Goal: Information Seeking & Learning: Learn about a topic

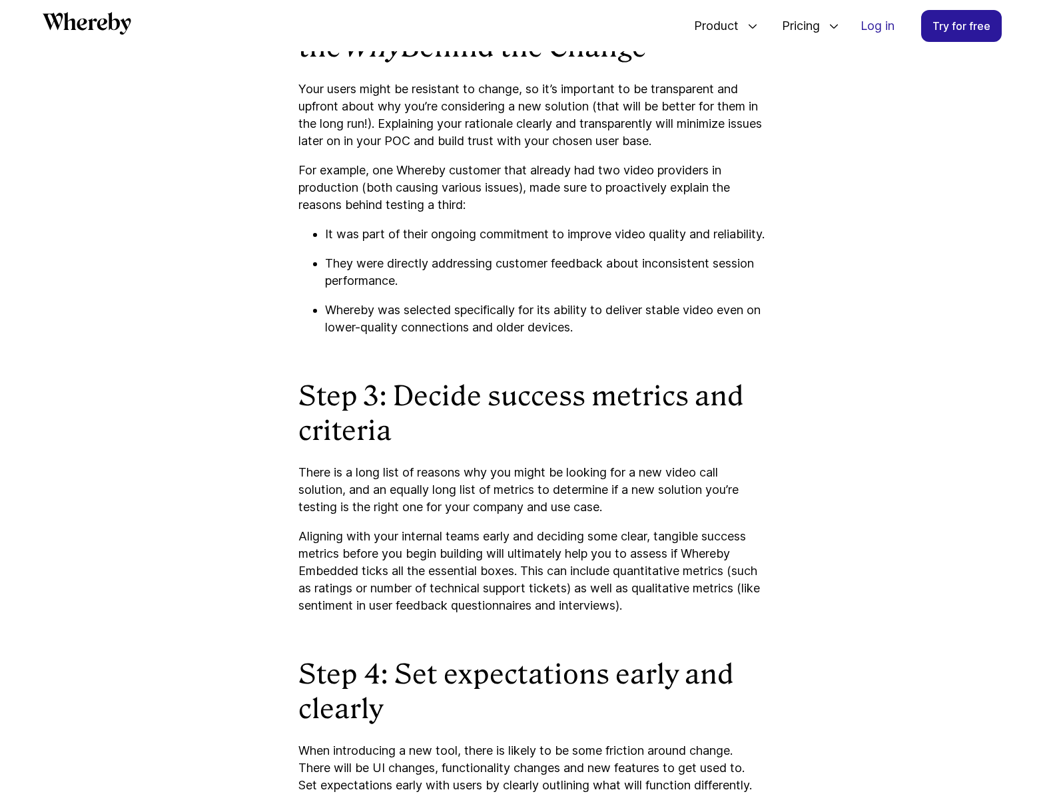
scroll to position [1748, 0]
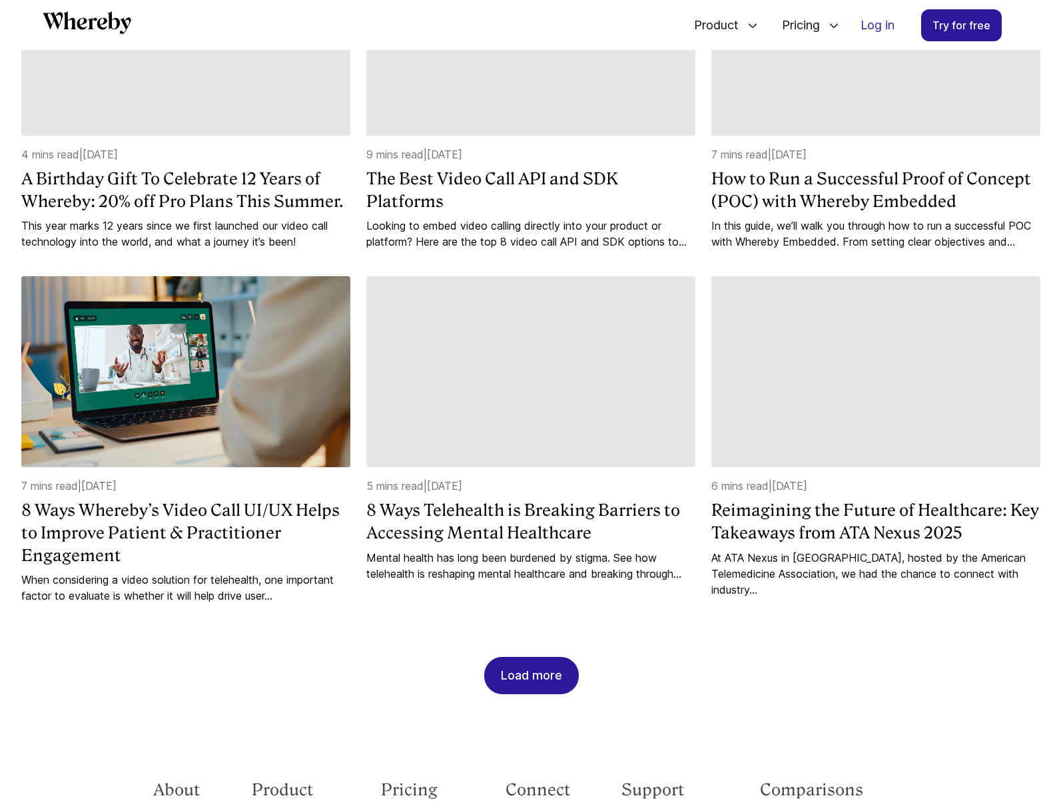
scroll to position [1330, 0]
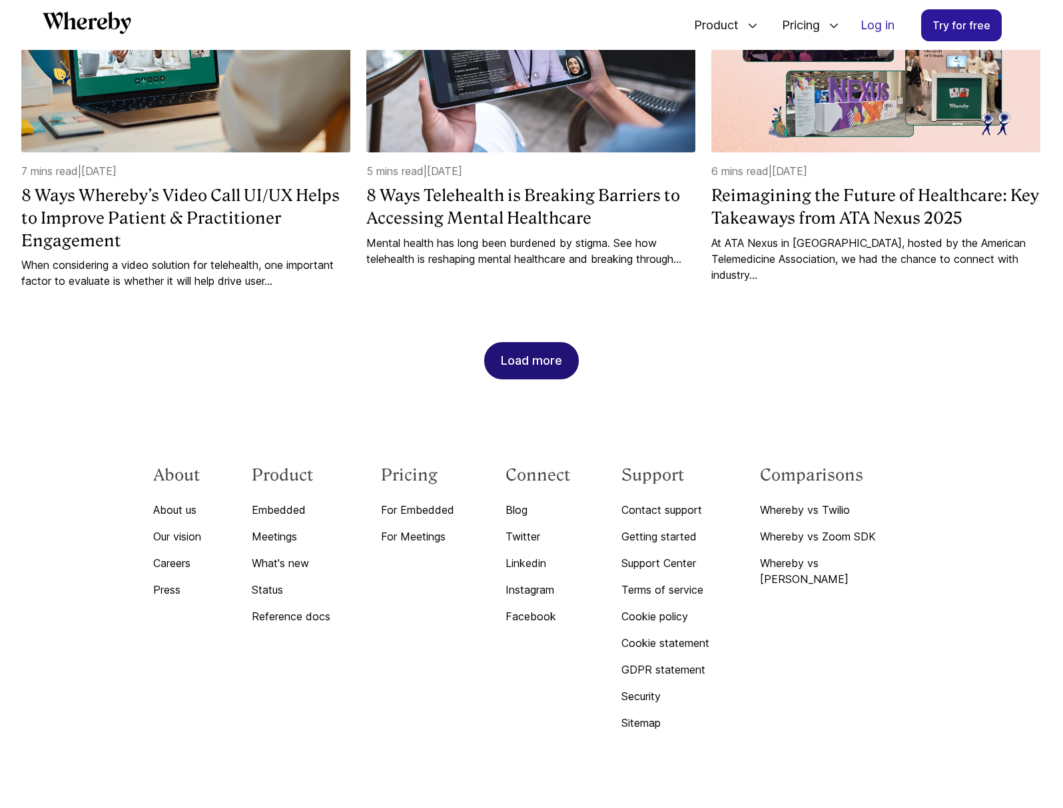
click at [529, 343] on div "Load more" at bounding box center [531, 361] width 61 height 36
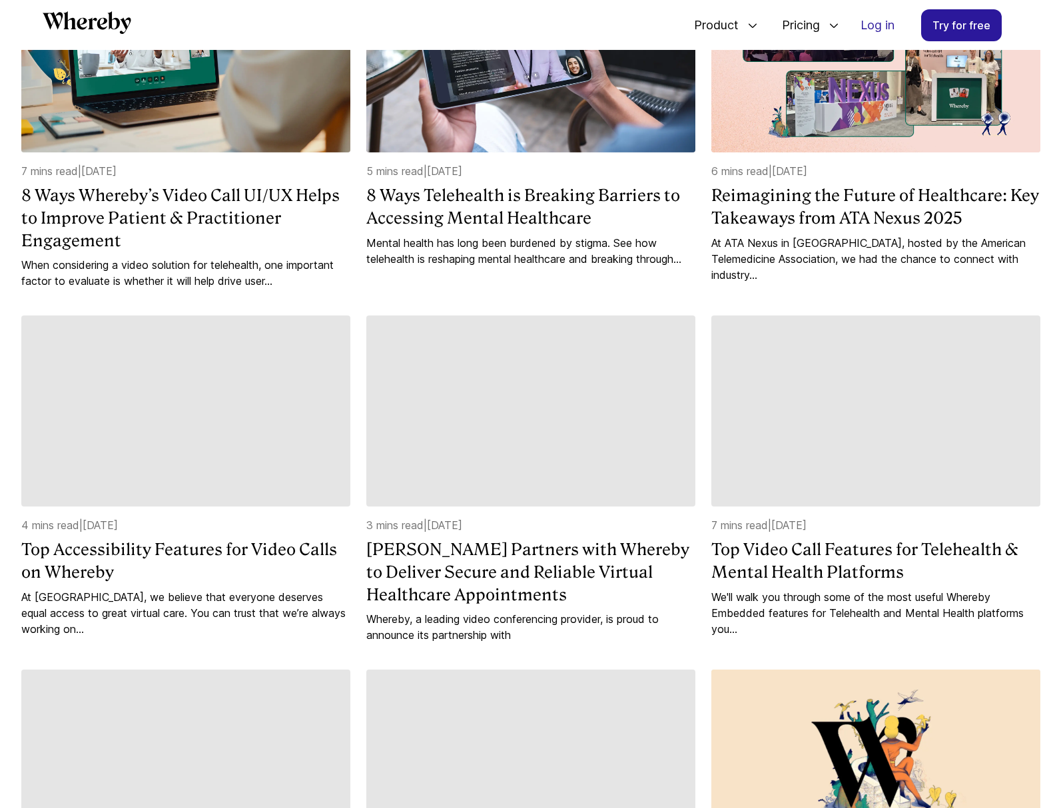
scroll to position [1794, 0]
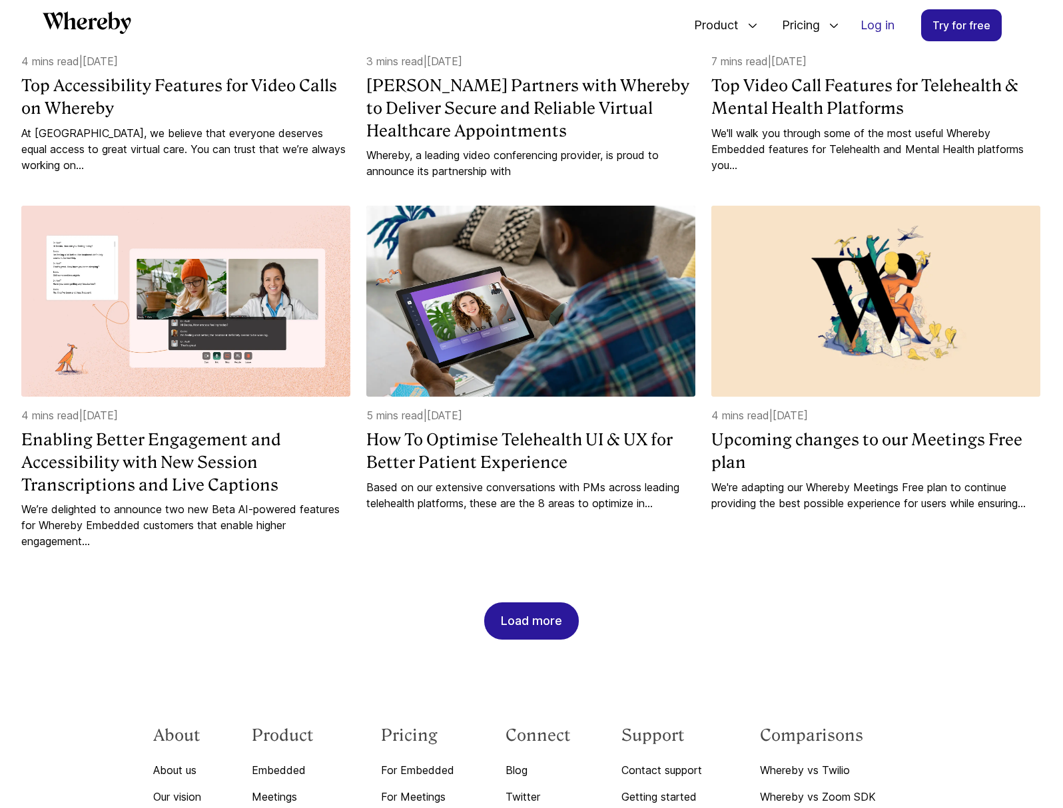
click at [514, 603] on div "Load more" at bounding box center [531, 621] width 61 height 36
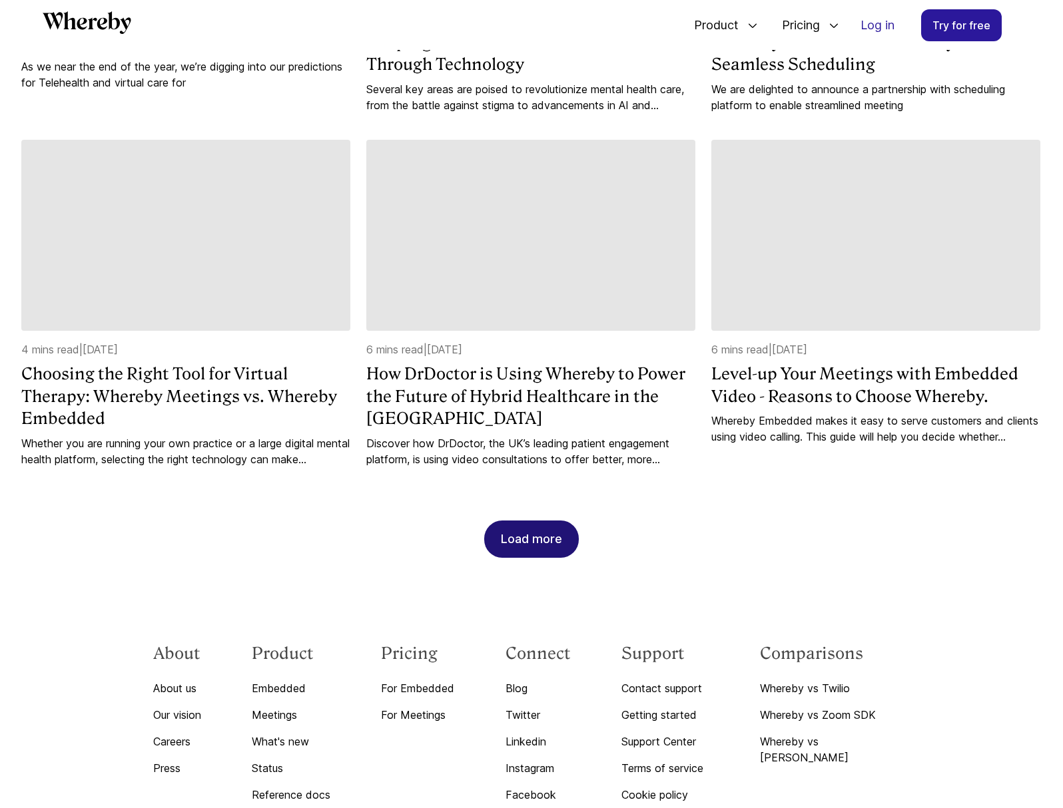
scroll to position [2571, 0]
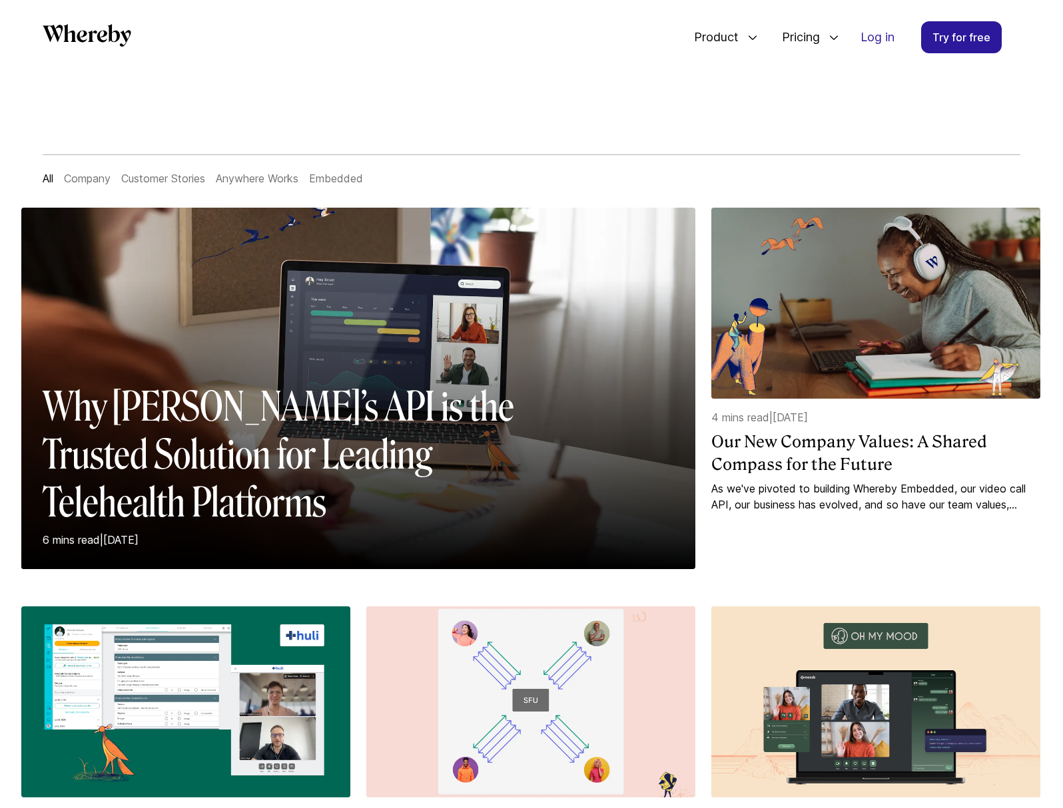
scroll to position [17, 0]
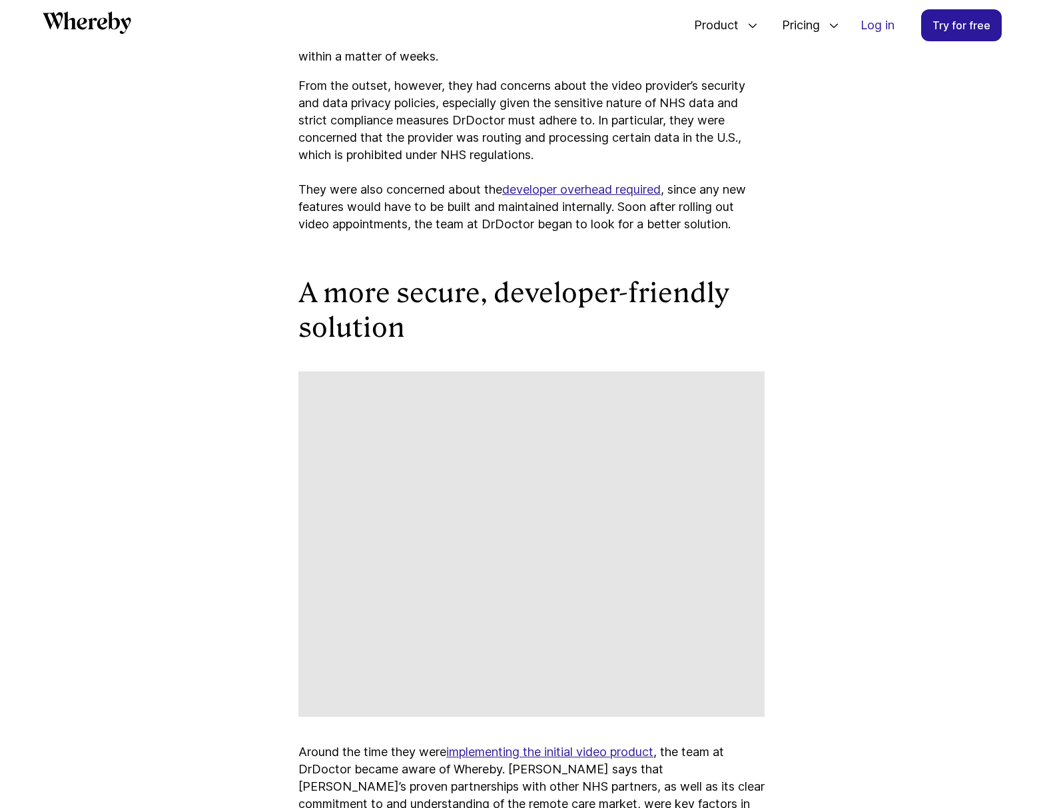
scroll to position [1753, 0]
